Goal: Task Accomplishment & Management: Complete application form

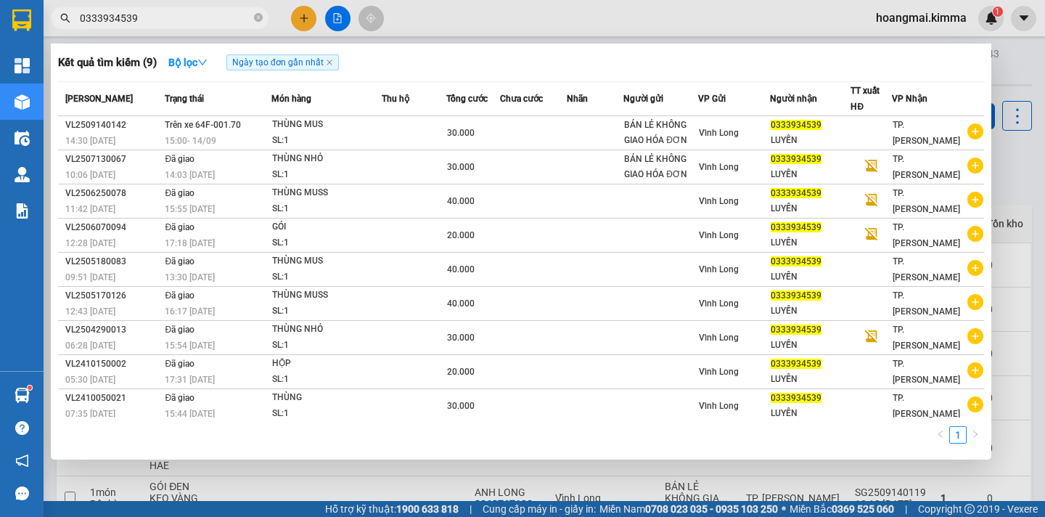
click at [298, 19] on div at bounding box center [522, 258] width 1045 height 517
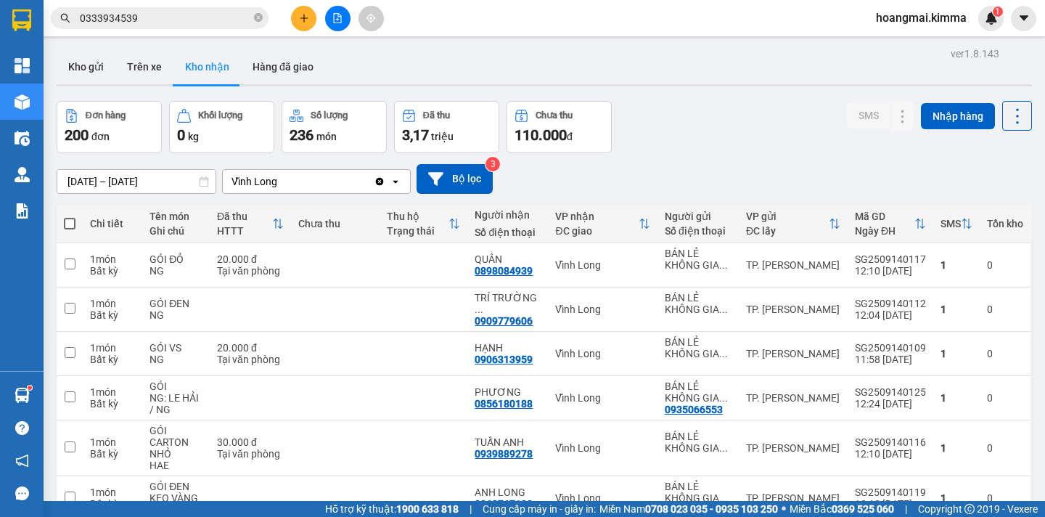
click at [302, 22] on icon "plus" at bounding box center [304, 18] width 10 height 10
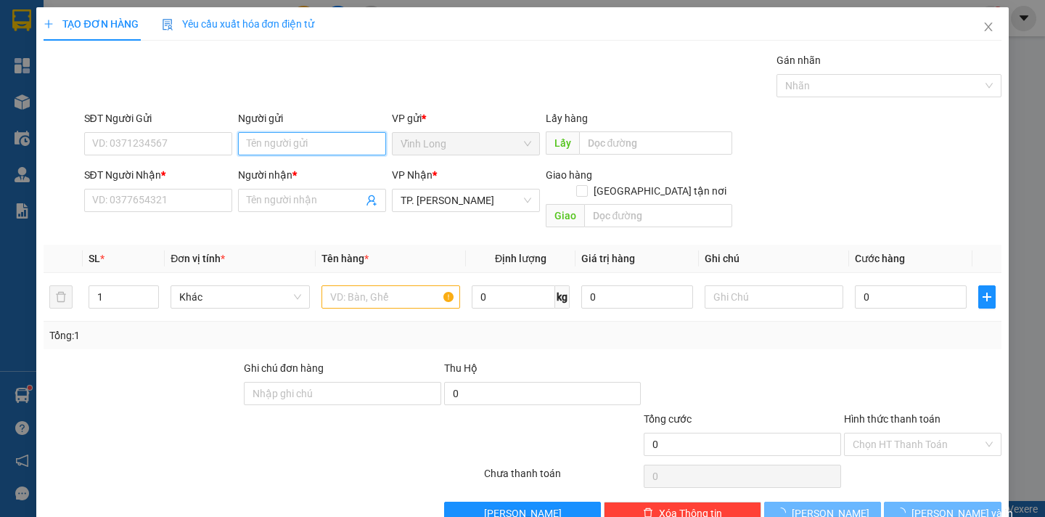
click at [262, 140] on input "Người gửi" at bounding box center [312, 143] width 148 height 23
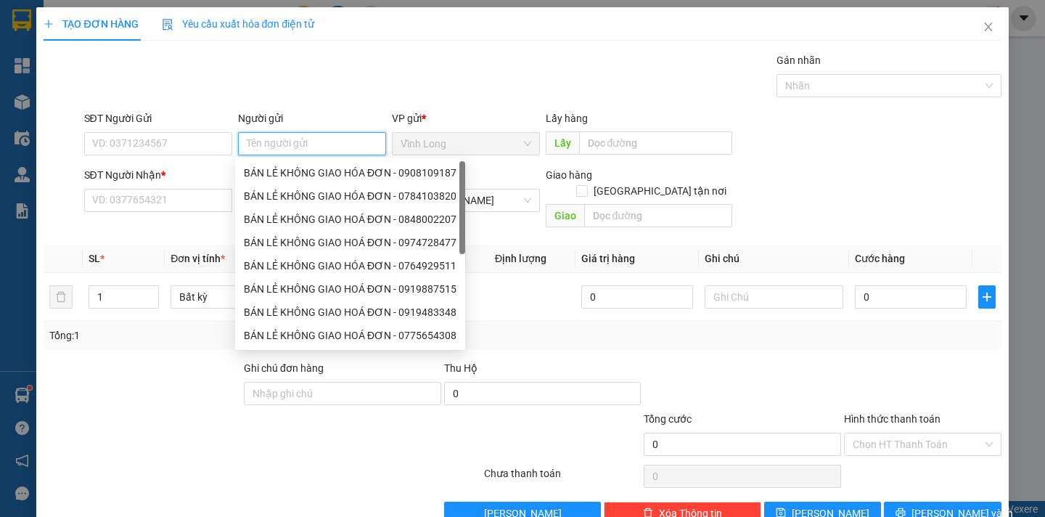
type input "B"
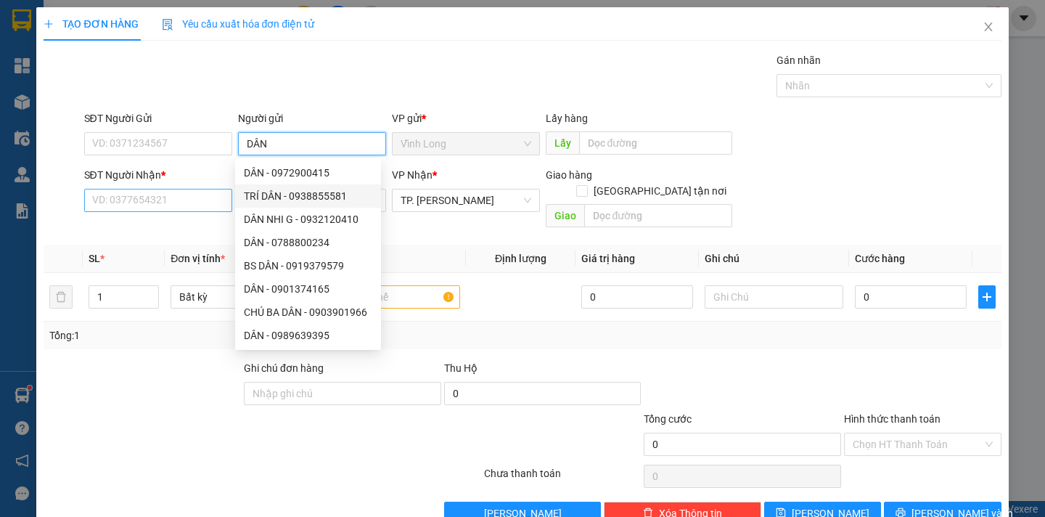
type input "DÂN"
click at [104, 201] on input "SĐT Người Nhận *" at bounding box center [158, 200] width 148 height 23
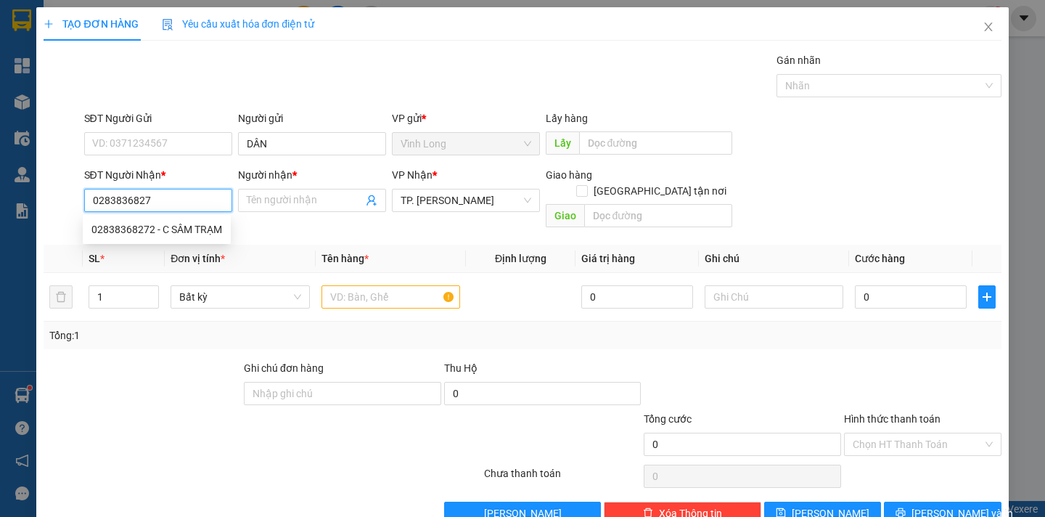
type input "02838368272"
click at [125, 232] on div "02838368272 - C SÂM TRẠM" at bounding box center [156, 229] width 131 height 16
type input "C SÂM TRẠM"
type input "02838368272"
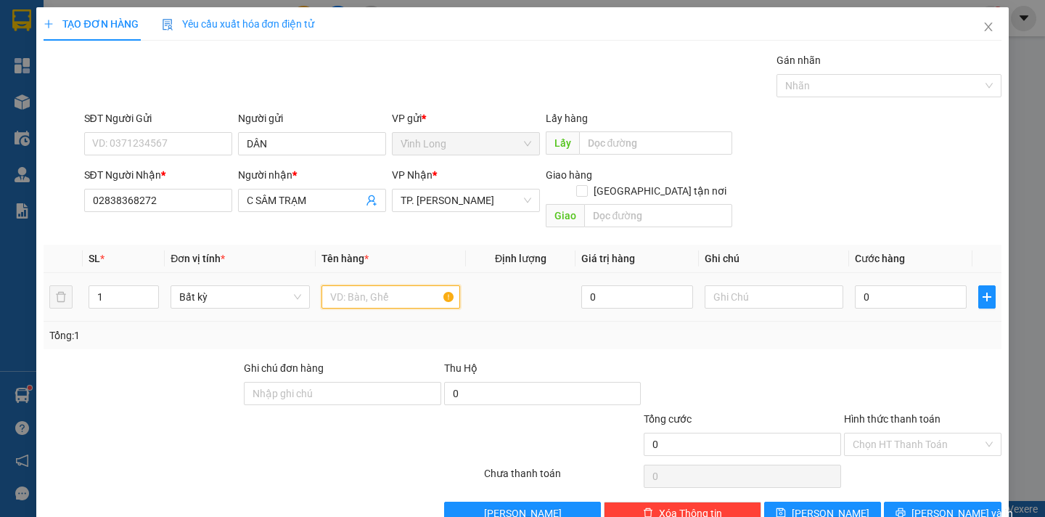
click at [358, 285] on input "text" at bounding box center [390, 296] width 139 height 23
type input "GÓI TT"
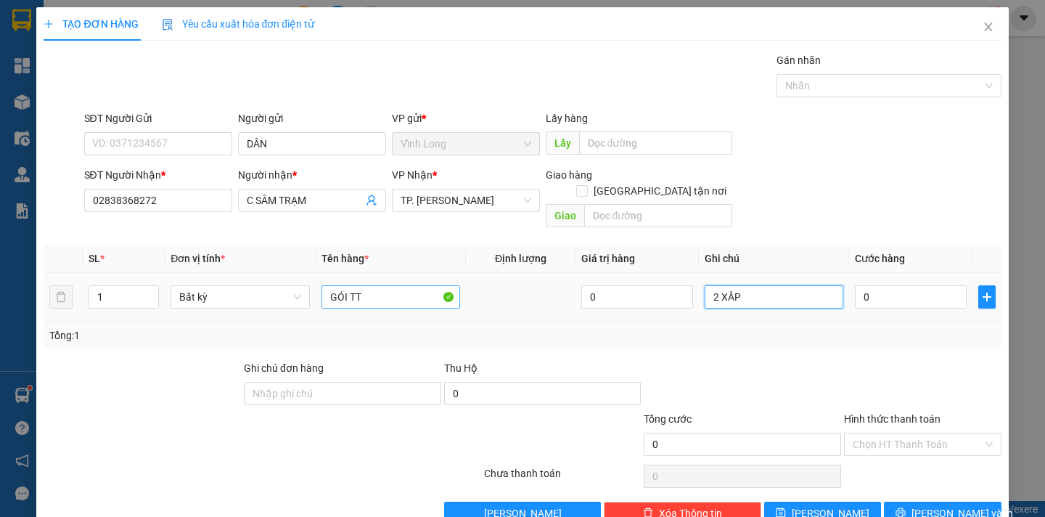
type input "2 XÂP"
type input "1"
type input "10"
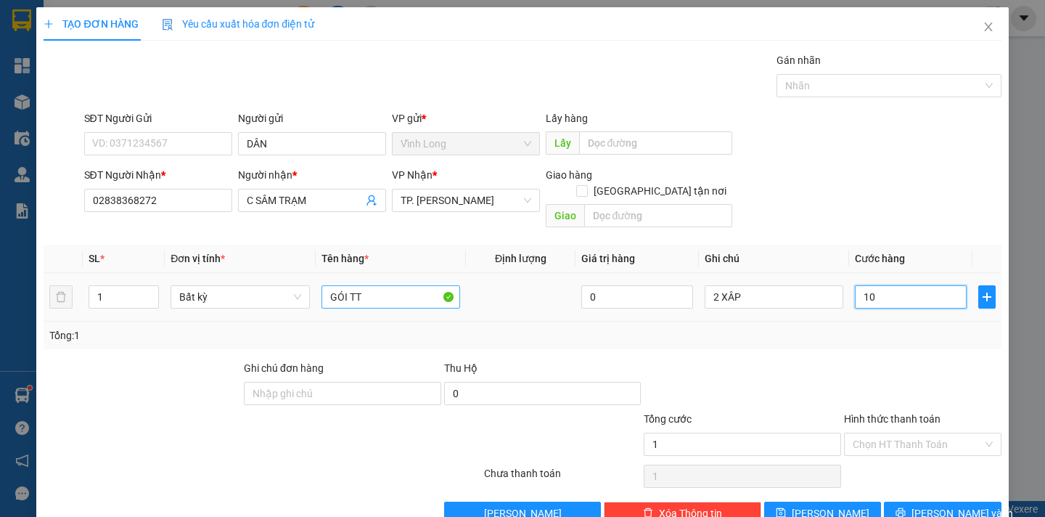
type input "10"
type input "100"
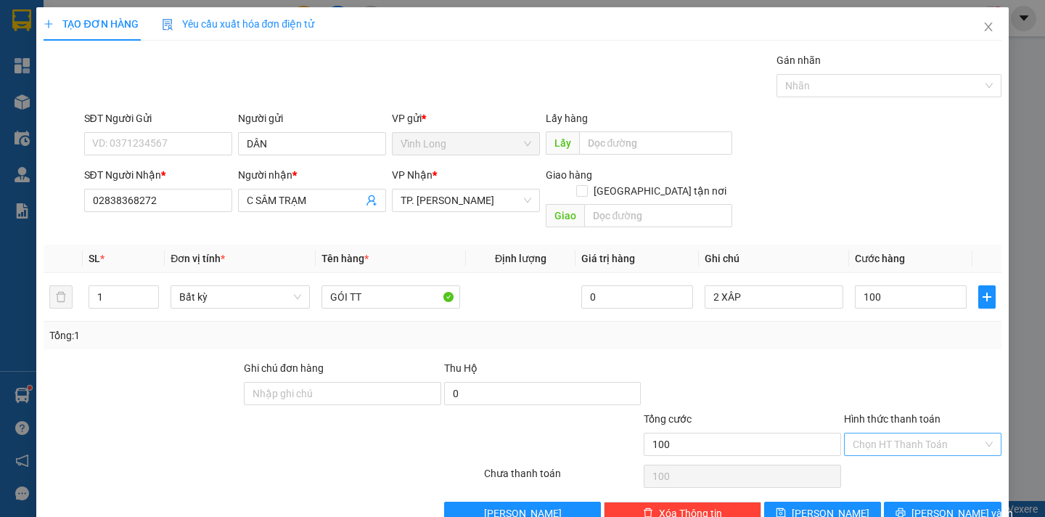
click at [887, 433] on input "Hình thức thanh toán" at bounding box center [918, 444] width 130 height 22
type input "100.000"
click at [879, 451] on div "Tại văn phòng" at bounding box center [912, 457] width 138 height 16
type input "0"
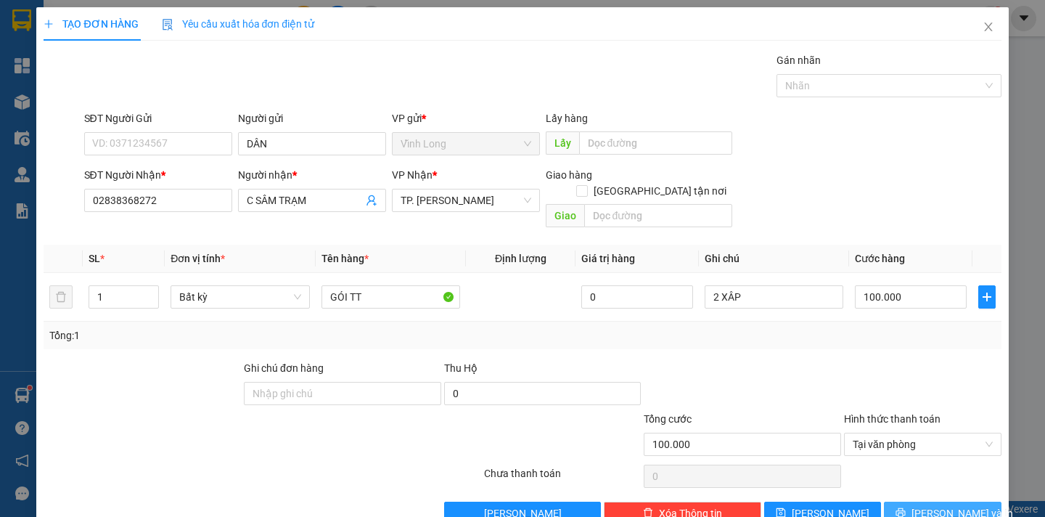
click at [964, 501] on button "[PERSON_NAME] và In" at bounding box center [942, 512] width 117 height 23
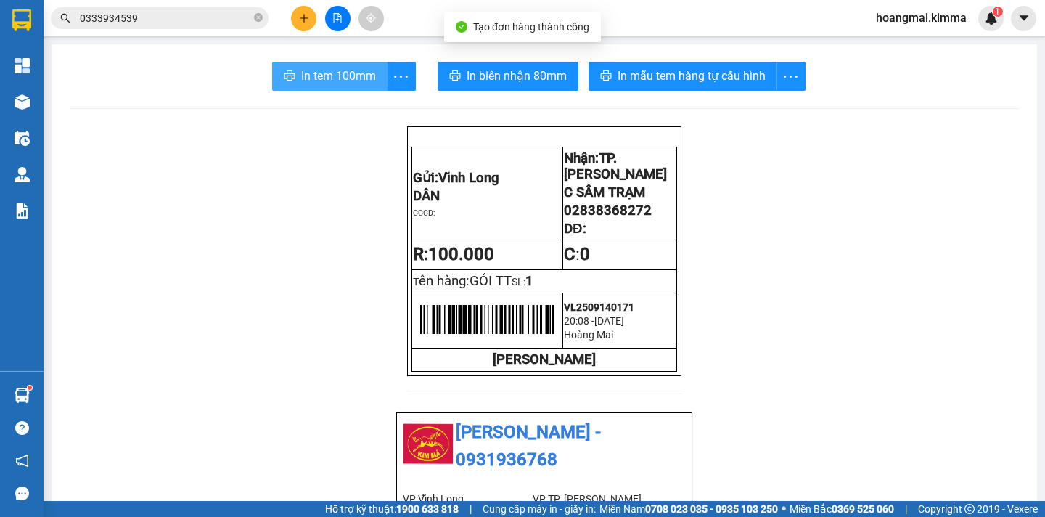
click at [335, 84] on span "In tem 100mm" at bounding box center [338, 76] width 75 height 18
